Goal: Find contact information: Find contact information

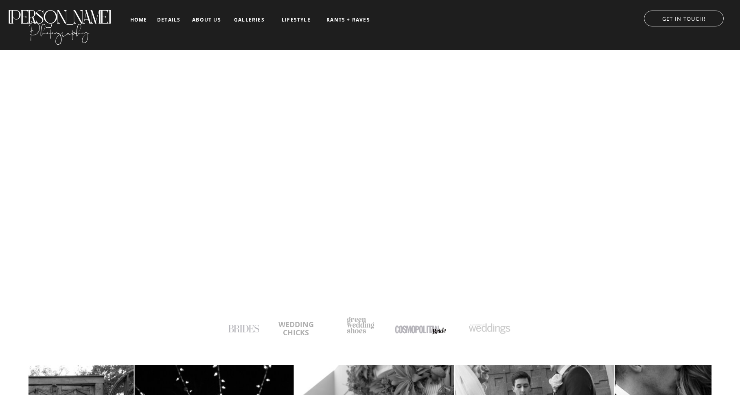
click at [697, 17] on p "GET IN TOUCH!" at bounding box center [683, 17] width 96 height 8
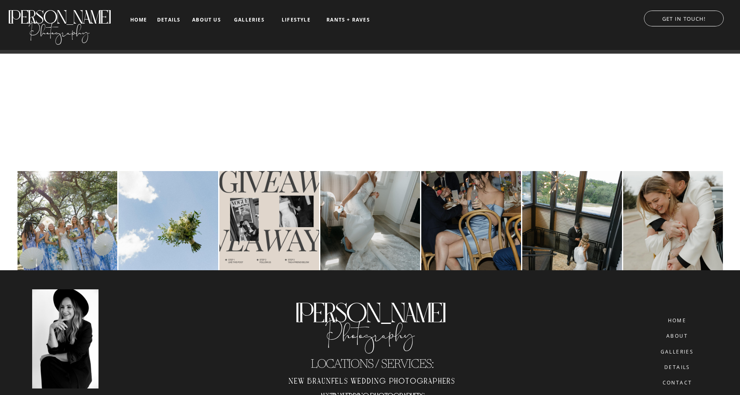
scroll to position [901, 0]
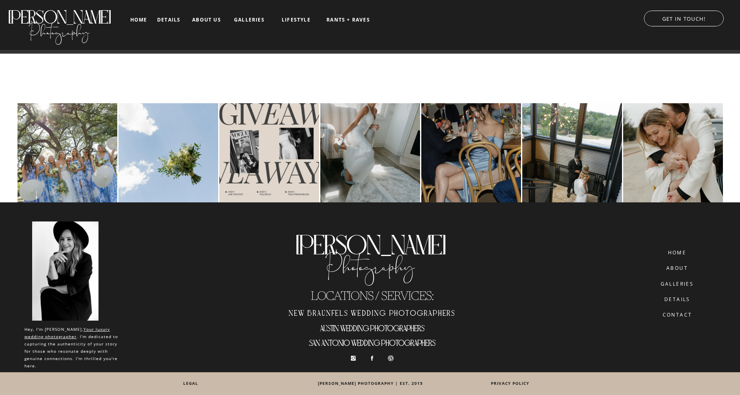
click at [671, 314] on nav "CONTACT" at bounding box center [677, 315] width 46 height 6
